Goal: Task Accomplishment & Management: Use online tool/utility

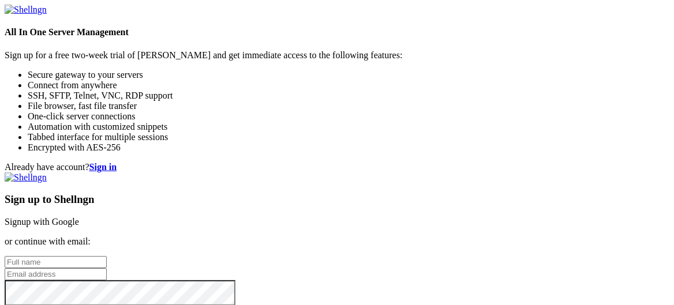
click at [79, 217] on link "Signup with Google" at bounding box center [42, 222] width 74 height 10
click at [353, 173] on div "Sign up to Shellngn Signup with Google or continue with email: I agree with the…" at bounding box center [337, 264] width 665 height 182
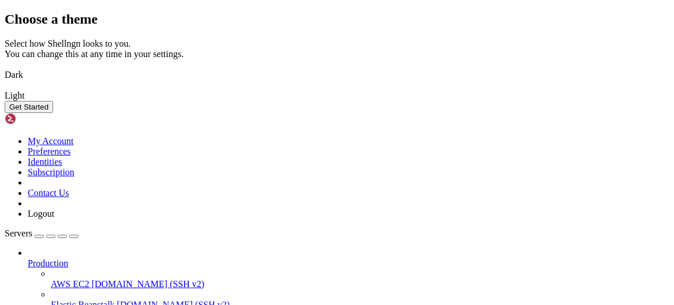
click at [5, 68] on img at bounding box center [5, 68] width 0 height 0
click at [53, 113] on button "Get Started" at bounding box center [29, 107] width 48 height 12
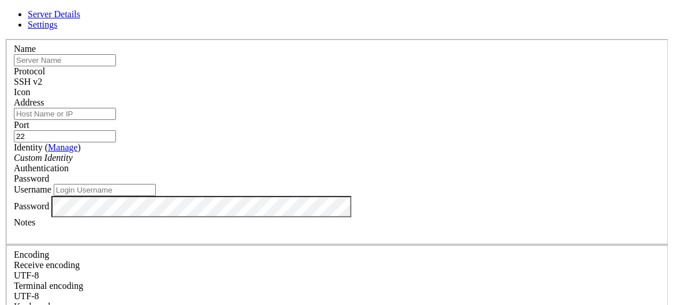
click at [116, 66] on input "text" at bounding box center [65, 60] width 102 height 12
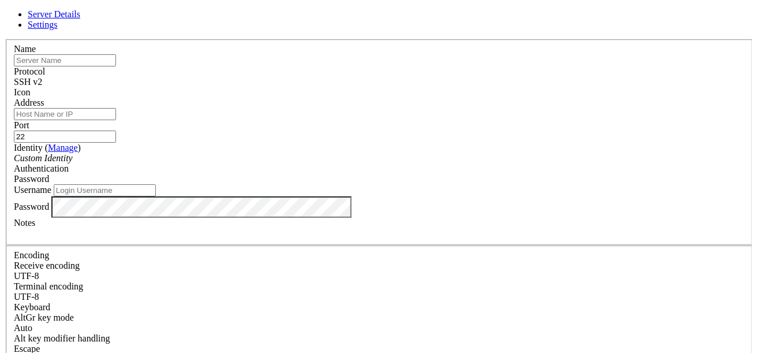
click at [116, 66] on input "text" at bounding box center [65, 60] width 102 height 12
paste input "git-ubuntu"
type input "git-ubuntu"
click at [451, 77] on div "SSH v2" at bounding box center [379, 82] width 730 height 10
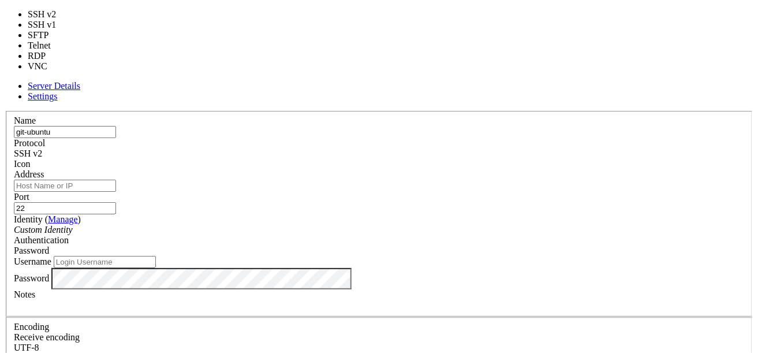
click at [451, 148] on div "SSH v2" at bounding box center [379, 153] width 730 height 10
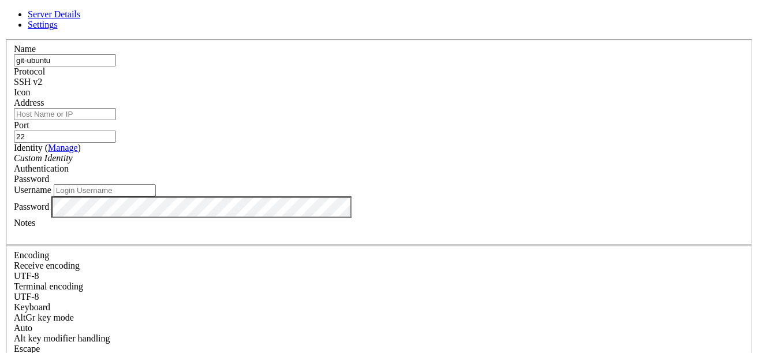
click at [116, 120] on input "Address" at bounding box center [65, 114] width 102 height 12
paste input "[TECHNICAL_ID]"
type input "[TECHNICAL_ID]"
click at [362, 163] on div "Custom Identity" at bounding box center [379, 158] width 730 height 10
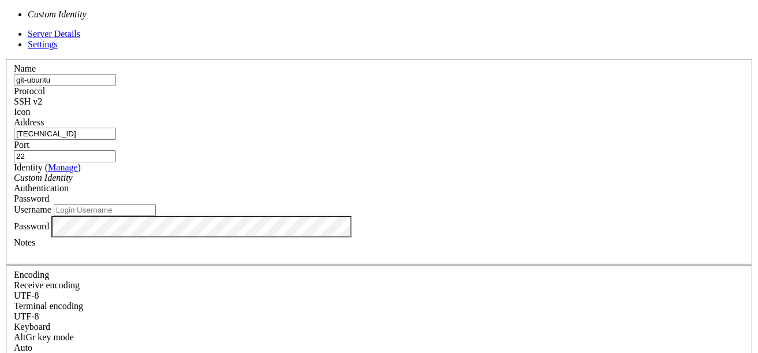
click at [362, 173] on div "Custom Identity" at bounding box center [379, 178] width 730 height 10
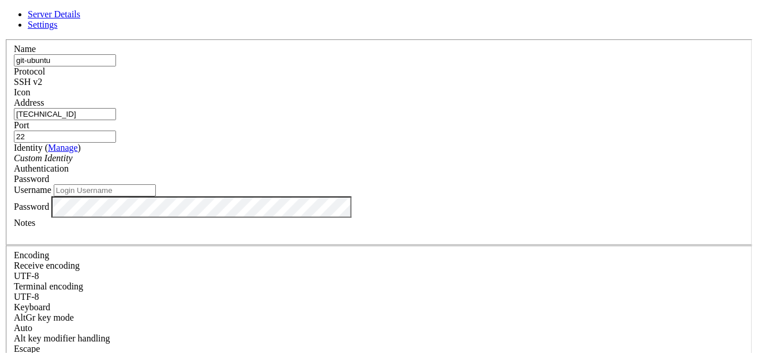
click at [49, 174] on span "Password" at bounding box center [31, 179] width 35 height 10
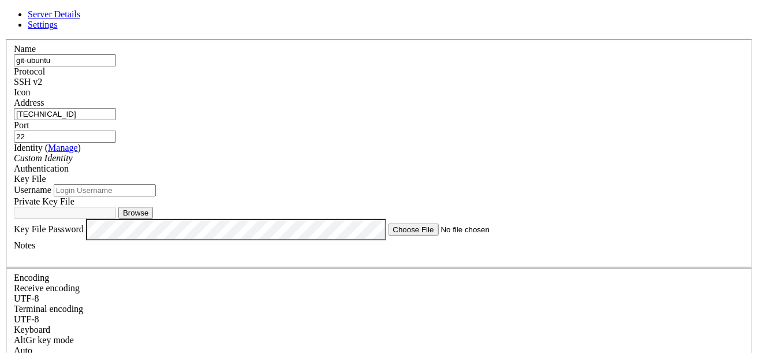
scroll to position [57, 0]
click at [156, 184] on input "Username" at bounding box center [105, 190] width 102 height 12
type input "Ubuntu"
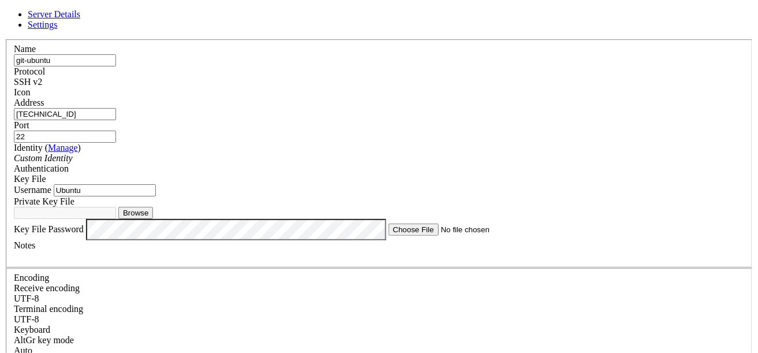
click at [153, 207] on button "Browse" at bounding box center [135, 213] width 35 height 12
type input "Ubuntu-Key.pem"
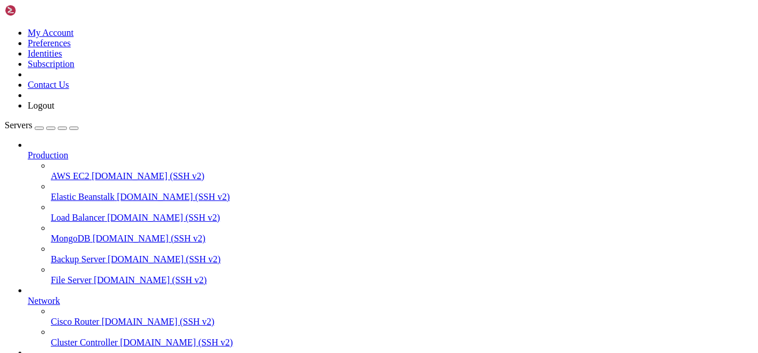
scroll to position [113, 0]
